Goal: Information Seeking & Learning: Learn about a topic

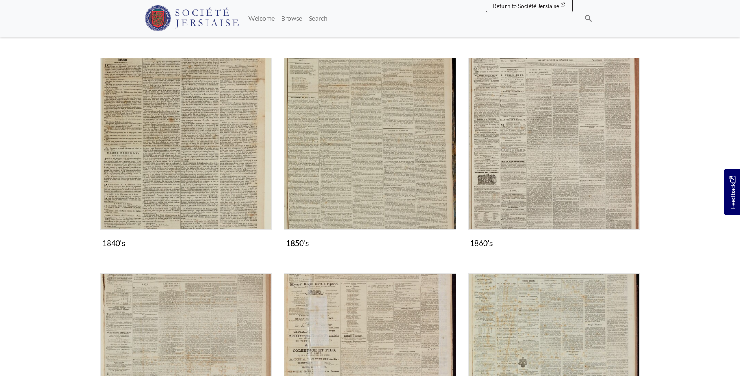
scroll to position [414, 0]
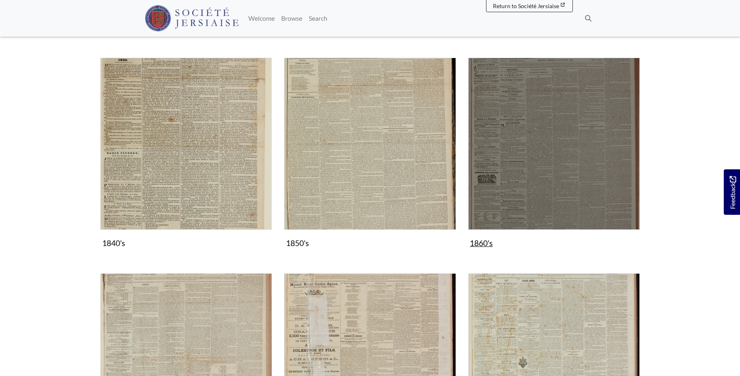
click at [572, 137] on img "Subcollection" at bounding box center [554, 144] width 172 height 172
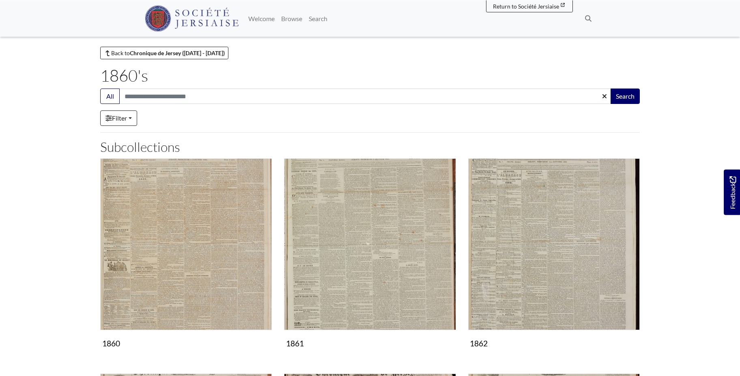
scroll to position [166, 0]
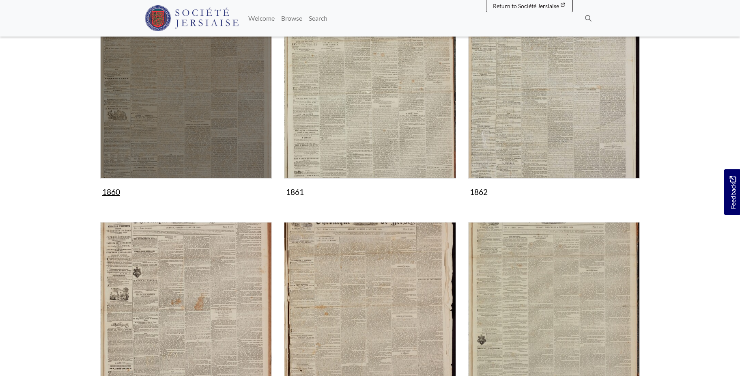
click at [198, 105] on img "Subcollection" at bounding box center [186, 93] width 172 height 172
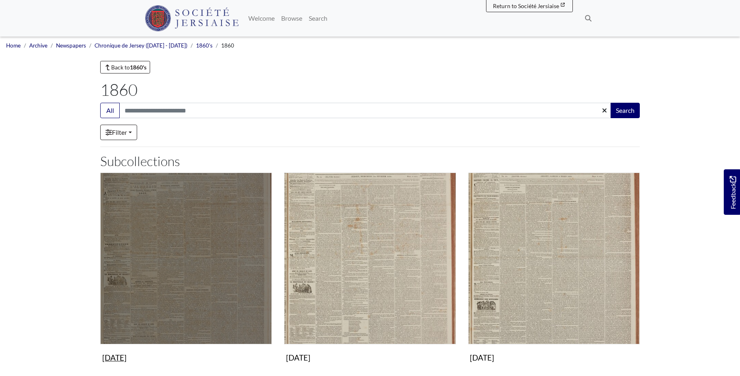
click at [202, 234] on img "Subcollection" at bounding box center [186, 258] width 172 height 172
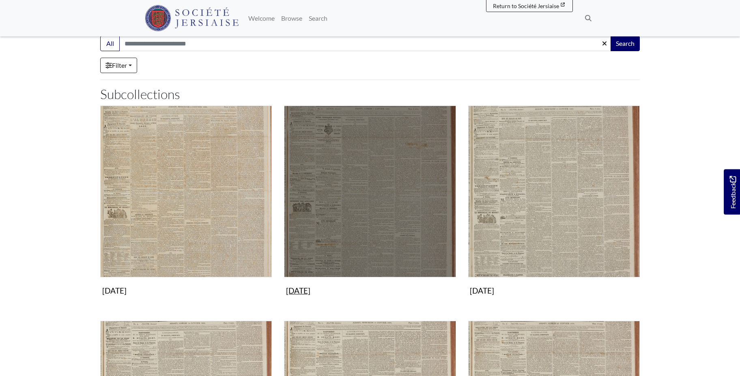
scroll to position [207, 0]
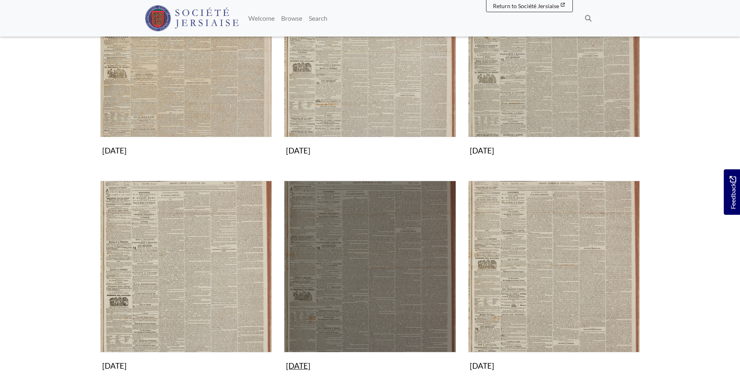
click at [390, 281] on img "Subcollection" at bounding box center [370, 267] width 172 height 172
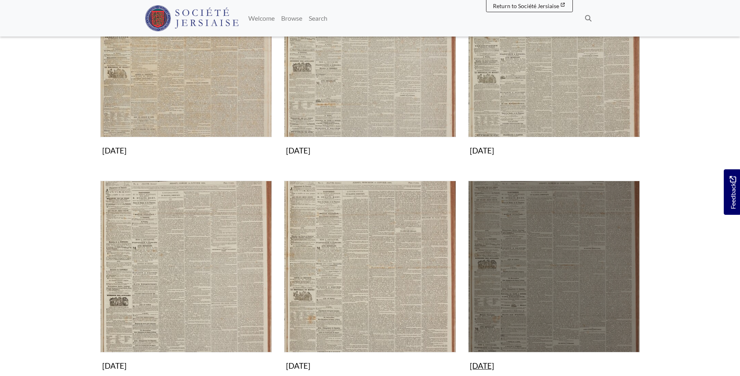
click at [574, 286] on img "Subcollection" at bounding box center [554, 267] width 172 height 172
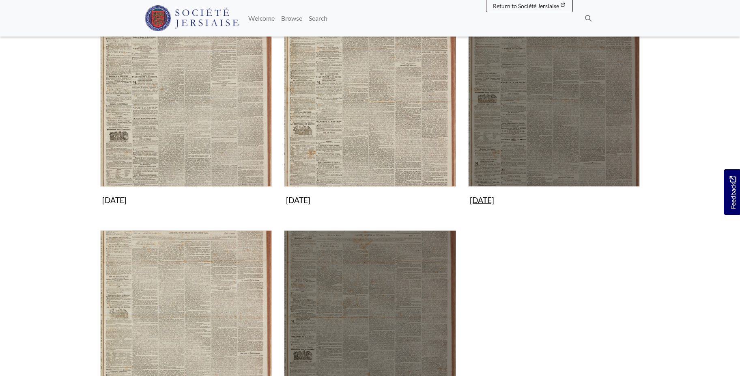
scroll to position [455, 0]
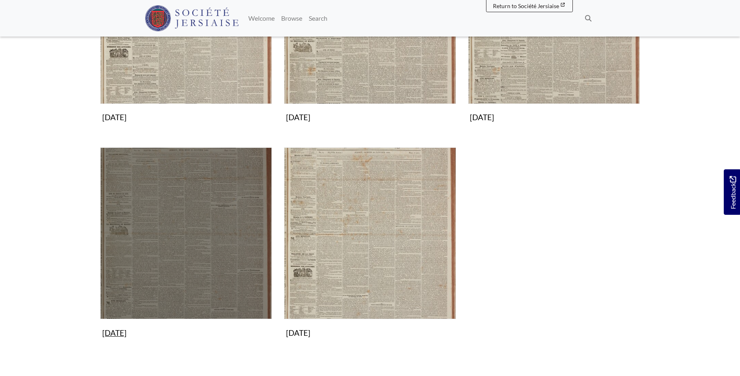
click at [209, 202] on img "Subcollection" at bounding box center [186, 233] width 172 height 172
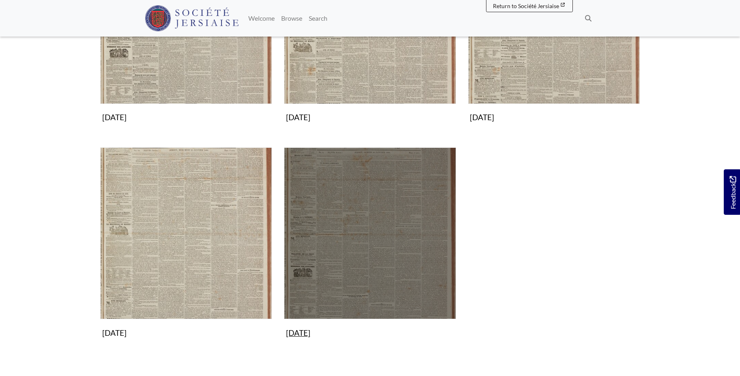
click at [363, 237] on img "Subcollection" at bounding box center [370, 233] width 172 height 172
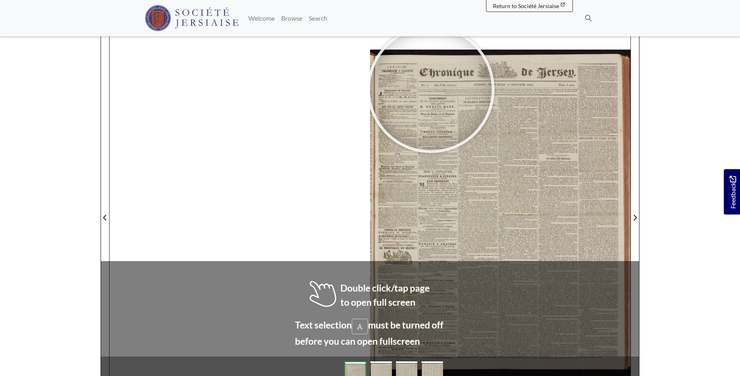
scroll to position [100, 0]
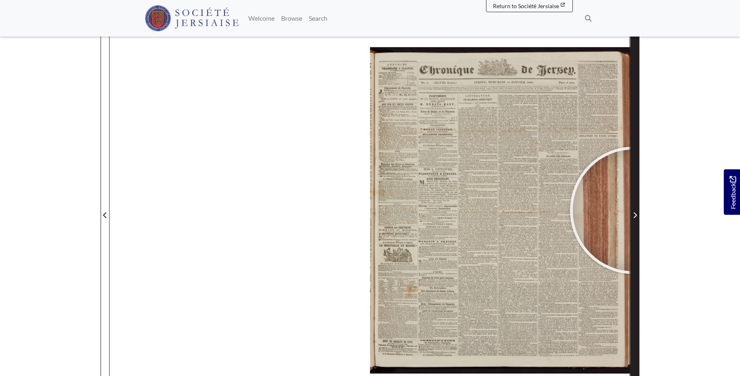
click at [634, 210] on span "Next Page" at bounding box center [635, 210] width 8 height 368
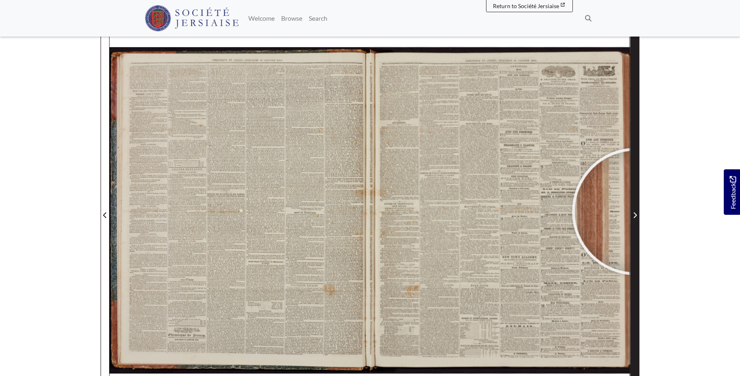
click at [636, 212] on span "Next Page" at bounding box center [635, 215] width 8 height 10
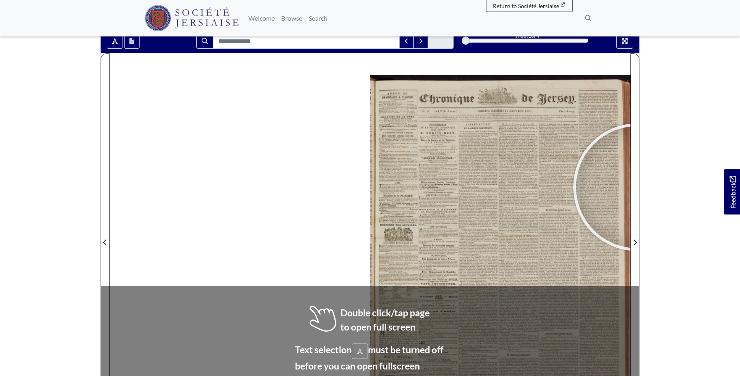
scroll to position [96, 0]
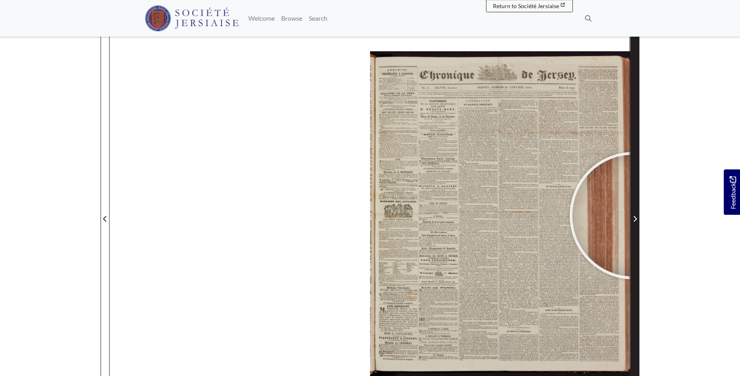
click at [633, 215] on span "Next Page" at bounding box center [635, 219] width 8 height 10
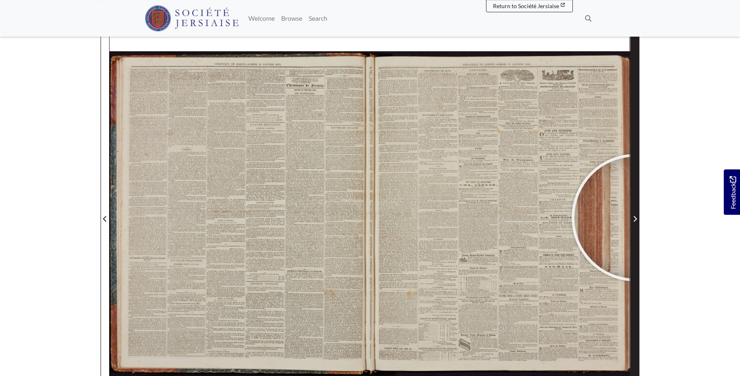
click at [636, 216] on span "Next Page" at bounding box center [635, 219] width 8 height 10
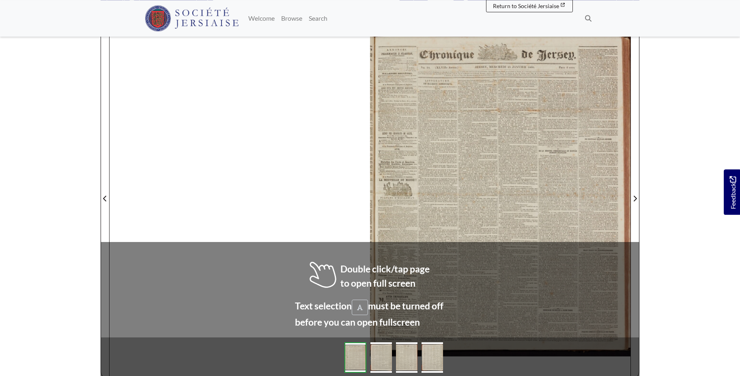
scroll to position [117, 0]
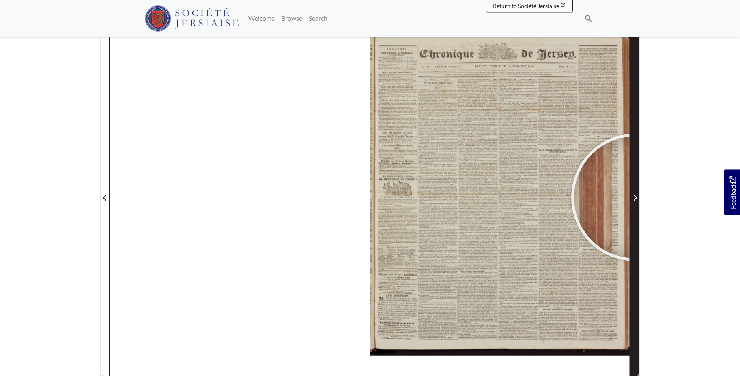
click at [635, 197] on icon "Next Page" at bounding box center [635, 197] width 4 height 6
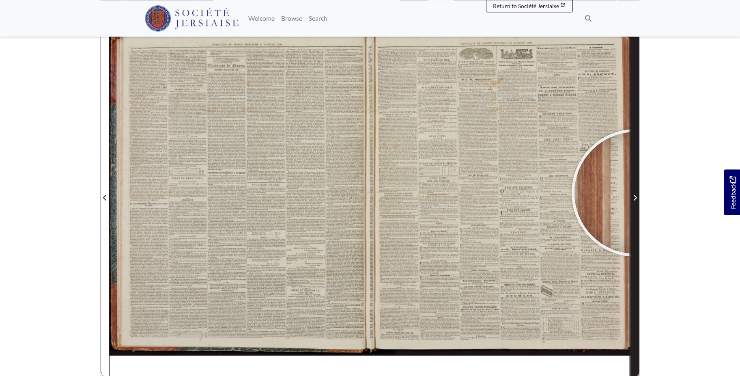
click at [635, 193] on span "Next Page" at bounding box center [635, 193] width 8 height 368
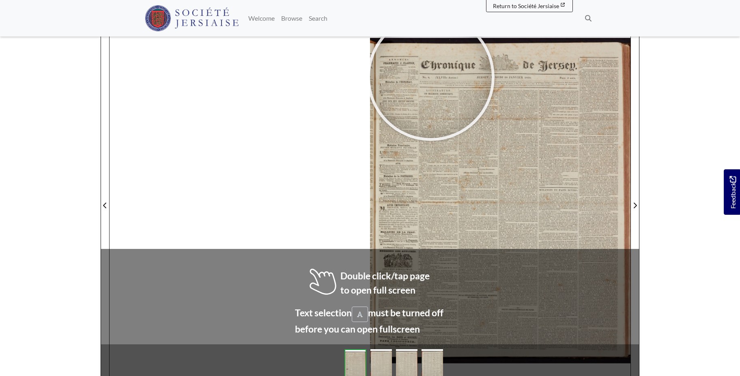
scroll to position [116, 0]
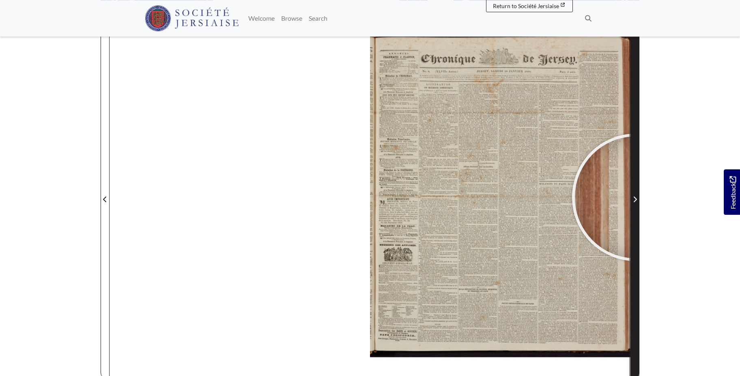
click at [636, 197] on icon "Next Page" at bounding box center [635, 199] width 4 height 6
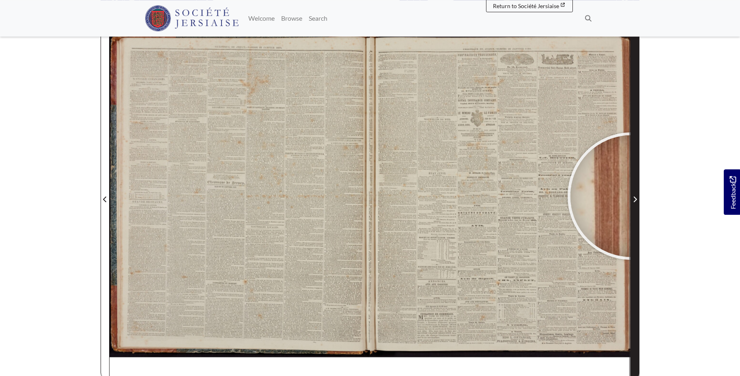
click at [631, 196] on span "Next Page" at bounding box center [635, 199] width 8 height 10
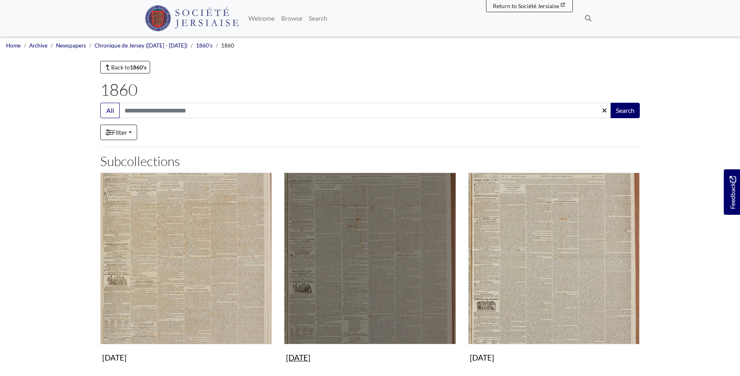
click at [365, 282] on img "Subcollection" at bounding box center [370, 258] width 172 height 172
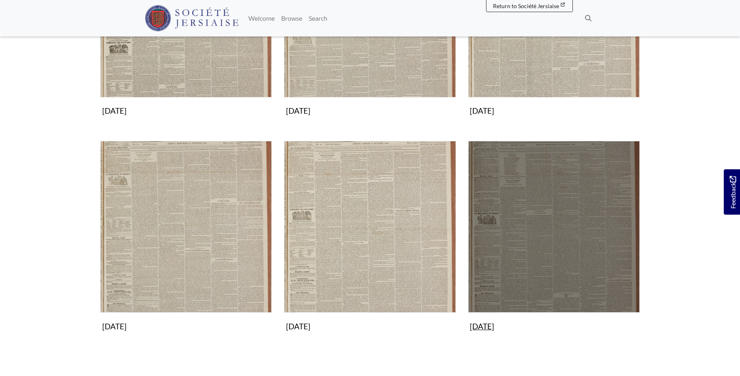
scroll to position [248, 0]
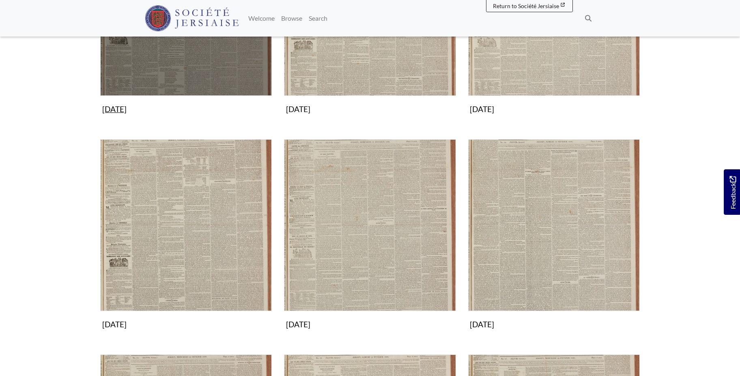
click at [213, 60] on img "Subcollection" at bounding box center [186, 10] width 172 height 172
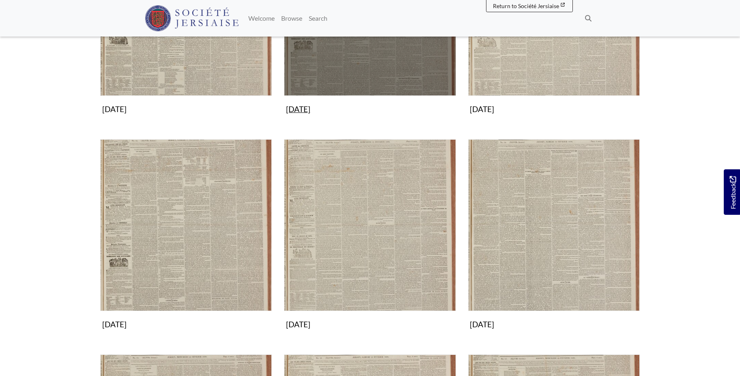
click at [377, 70] on img "Subcollection" at bounding box center [370, 10] width 172 height 172
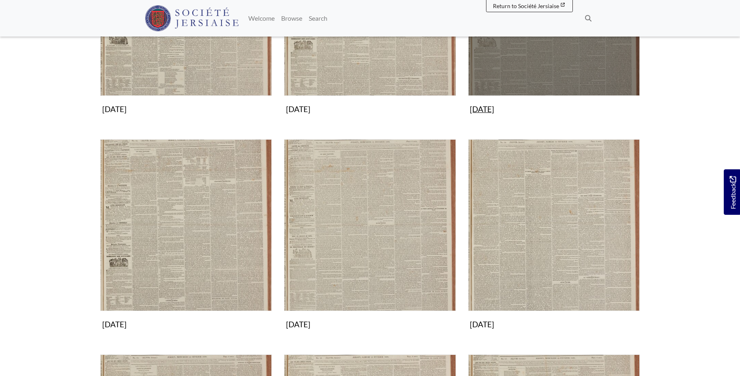
click at [559, 60] on img "Subcollection" at bounding box center [554, 10] width 172 height 172
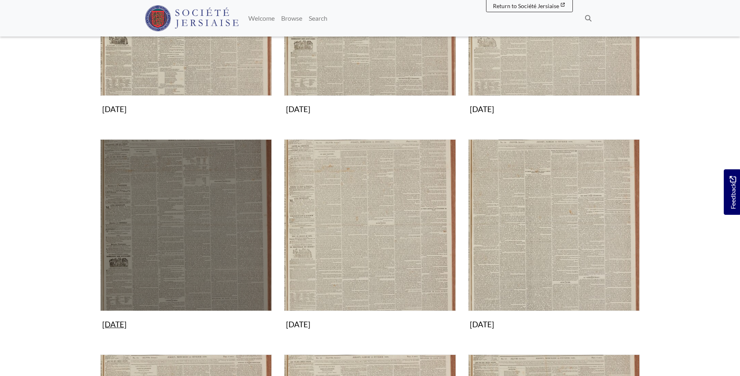
click at [200, 228] on img "Subcollection" at bounding box center [186, 225] width 172 height 172
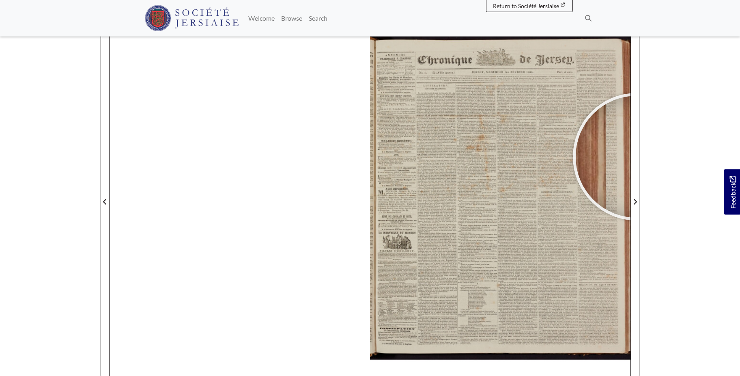
scroll to position [116, 0]
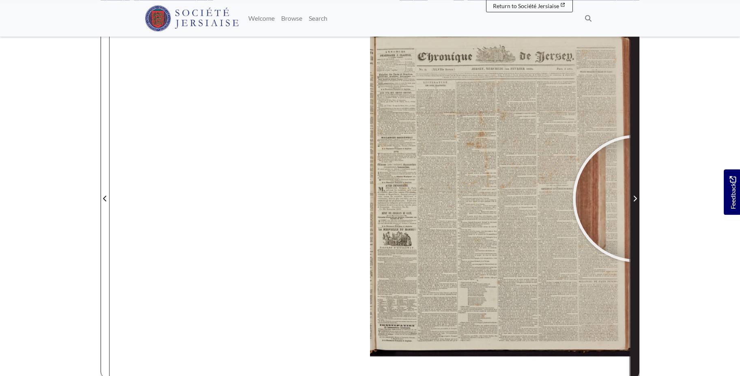
click at [636, 198] on icon "Next Page" at bounding box center [635, 199] width 3 height 6
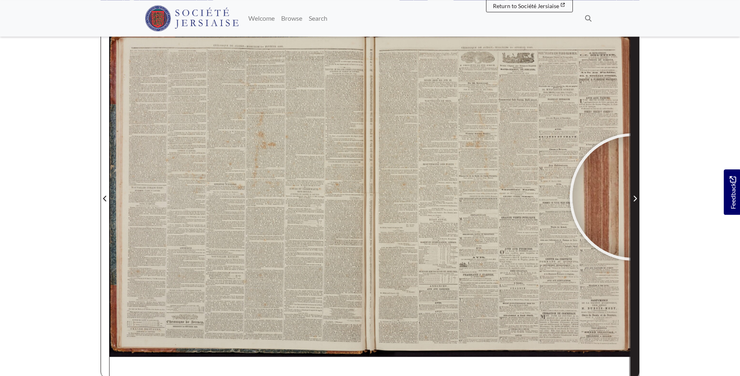
click at [633, 197] on icon "Next Page" at bounding box center [635, 198] width 4 height 6
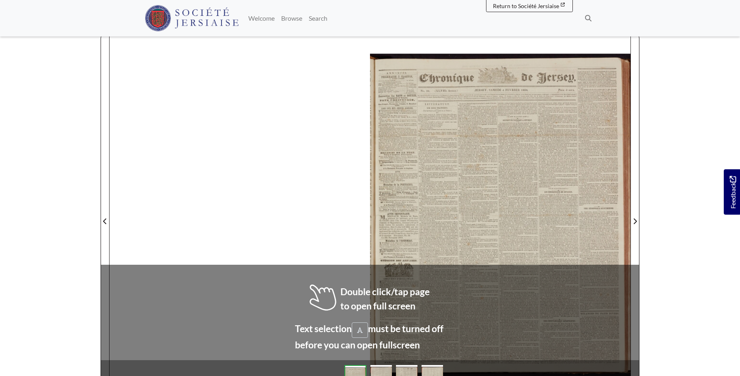
scroll to position [103, 0]
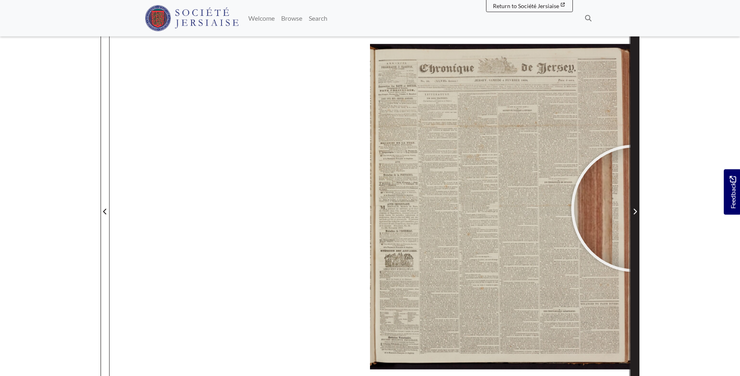
click at [635, 208] on span "Next Page" at bounding box center [635, 211] width 8 height 10
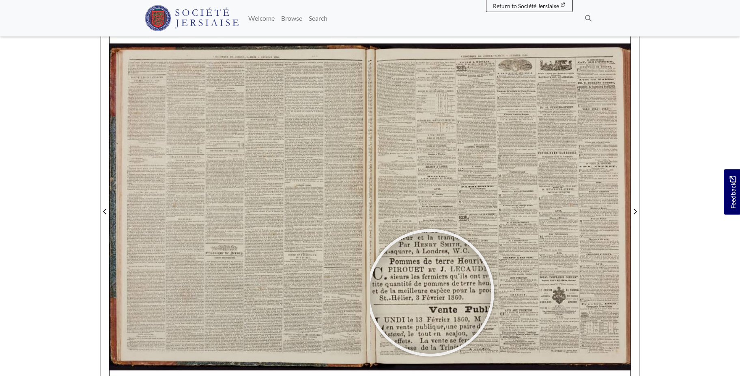
click at [430, 292] on div at bounding box center [431, 293] width 122 height 122
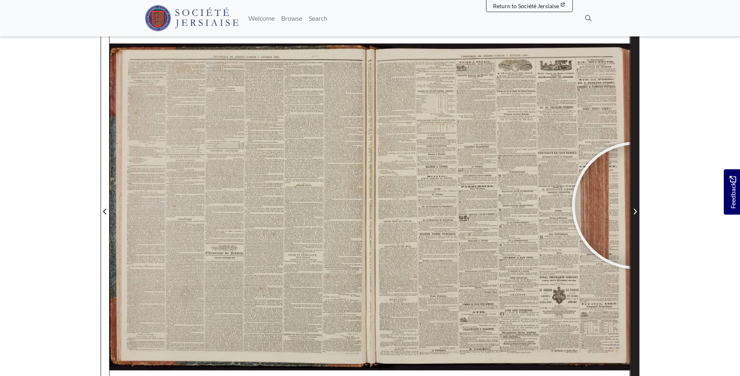
click at [636, 205] on span "Next Page" at bounding box center [635, 207] width 8 height 368
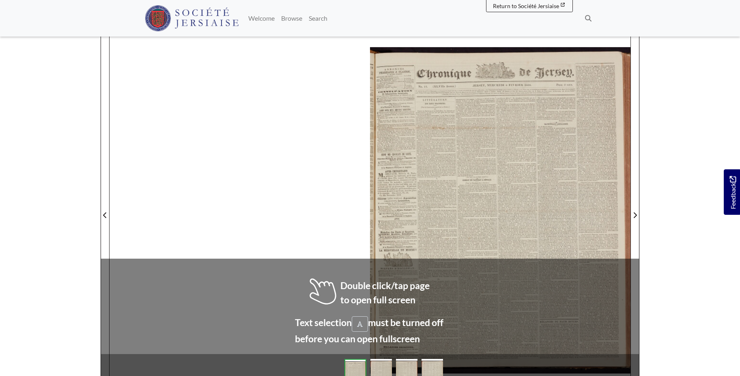
scroll to position [102, 0]
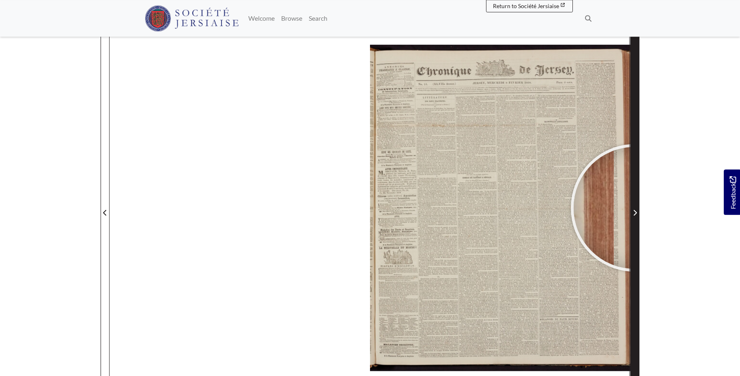
click at [634, 208] on span "Next Page" at bounding box center [635, 208] width 8 height 368
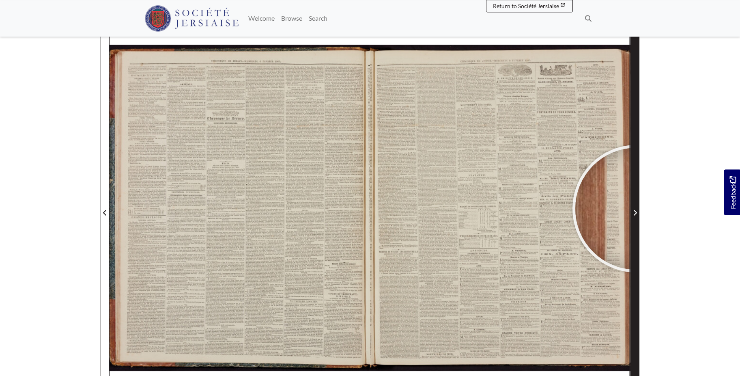
click at [636, 208] on span "Next Page" at bounding box center [635, 213] width 8 height 10
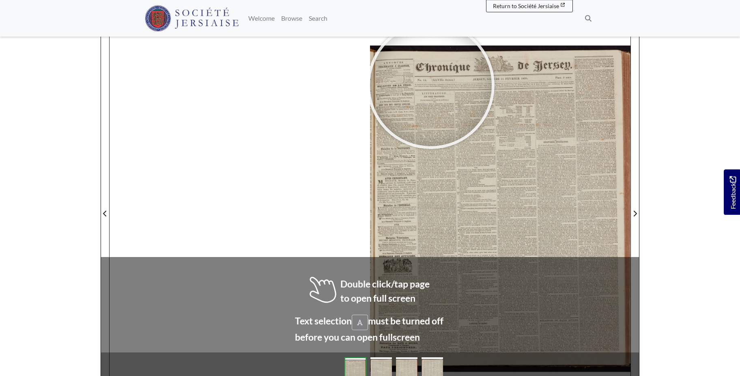
scroll to position [102, 0]
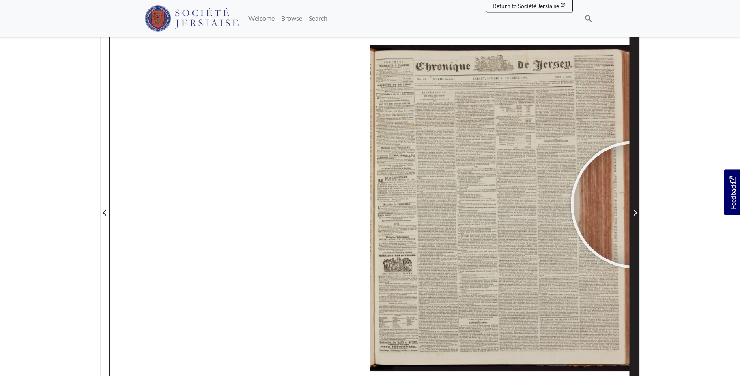
click at [634, 204] on span "Next Page" at bounding box center [635, 208] width 8 height 368
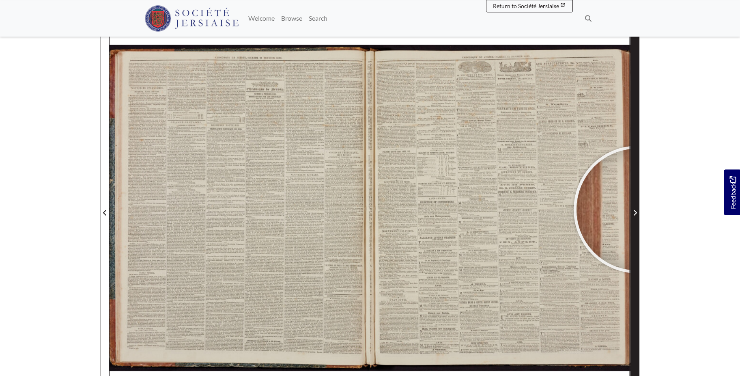
click at [637, 209] on span "Next Page" at bounding box center [635, 213] width 8 height 10
